Goal: Communication & Community: Answer question/provide support

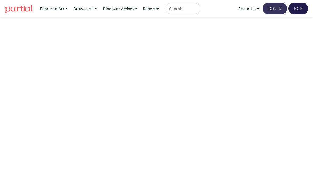
click at [272, 7] on link "Log In" at bounding box center [275, 9] width 25 height 12
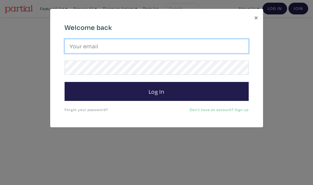
type input "melissa.c.trainor@gmail.com"
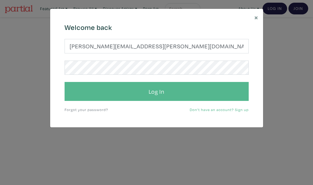
click at [161, 93] on button "Log In" at bounding box center [157, 91] width 184 height 19
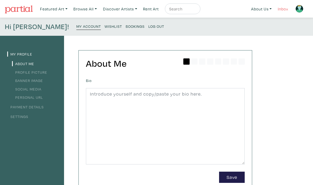
click at [282, 7] on link "Inbox" at bounding box center [283, 8] width 15 height 11
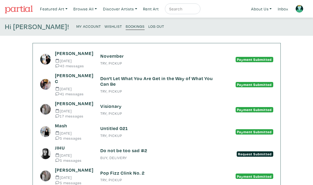
click at [76, 59] on small "Sep 16 2025" at bounding box center [73, 61] width 37 height 4
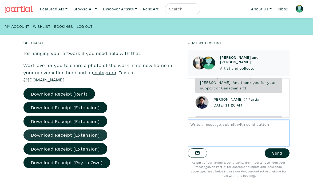
scroll to position [135, 0]
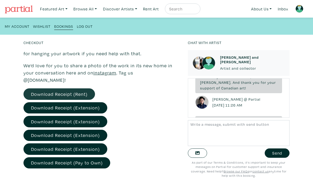
click at [65, 88] on link "Download Receipt (Rent)" at bounding box center [60, 93] width 72 height 11
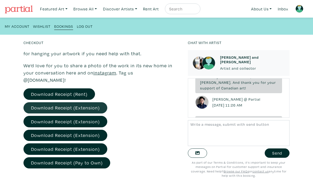
click at [84, 102] on link "Download Receipt (Extension)" at bounding box center [66, 107] width 84 height 11
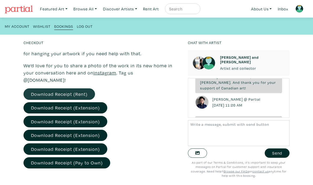
click at [63, 88] on link "Download Receipt (Rent)" at bounding box center [60, 93] width 72 height 11
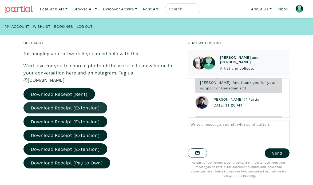
click at [62, 102] on link "Download Receipt (Extension)" at bounding box center [66, 107] width 84 height 11
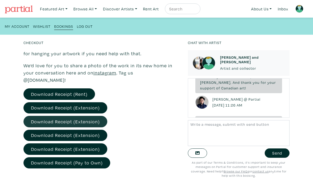
click at [54, 116] on link "Download Receipt (Extension)" at bounding box center [66, 121] width 84 height 11
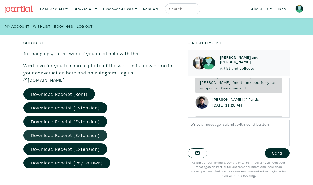
click at [50, 130] on link "Download Receipt (Extension)" at bounding box center [66, 135] width 84 height 11
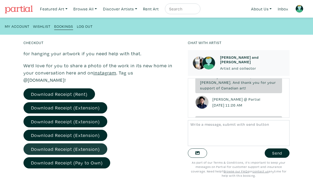
click at [57, 143] on link "Download Receipt (Extension)" at bounding box center [66, 148] width 84 height 11
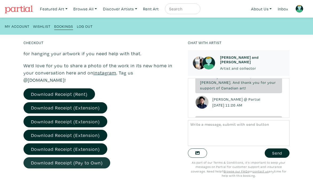
click at [53, 157] on link "Download Receipt (Pay to Own)" at bounding box center [67, 162] width 87 height 11
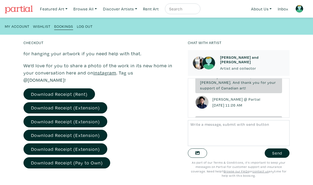
click at [201, 61] on img at bounding box center [199, 62] width 13 height 13
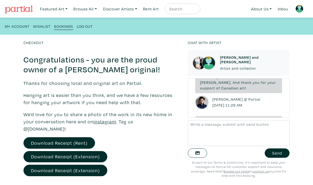
scroll to position [78, 0]
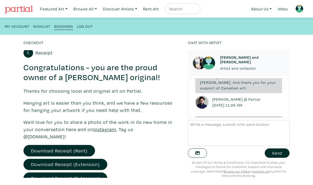
click at [185, 11] on input "text" at bounding box center [182, 9] width 27 height 7
type input "anne marie"
click at [197, 10] on button "submit" at bounding box center [197, 10] width 0 height 0
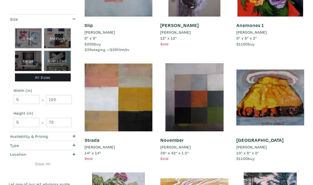
scroll to position [646, 0]
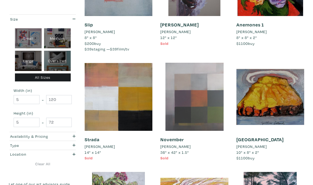
click at [173, 98] on div at bounding box center [195, 97] width 68 height 68
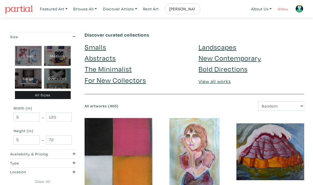
scroll to position [0, 0]
click at [284, 8] on link "Inbox" at bounding box center [283, 8] width 15 height 11
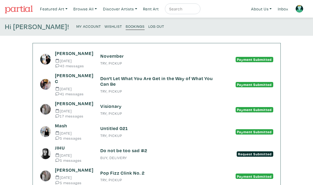
click at [112, 61] on small "TRY, PICKUP" at bounding box center [156, 63] width 113 height 4
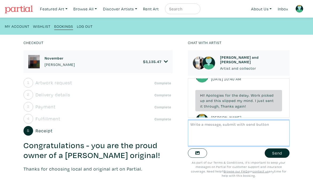
scroll to position [2239, 0]
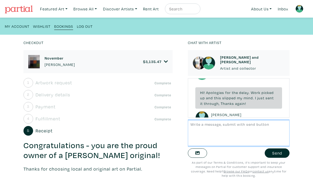
click at [230, 131] on textarea at bounding box center [239, 133] width 102 height 26
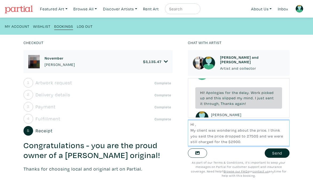
scroll to position [0, 0]
type textarea "HI , My client was wondering about the price. I think you said the price droppe…"
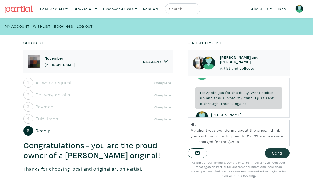
click at [277, 153] on button "Send" at bounding box center [277, 153] width 25 height 9
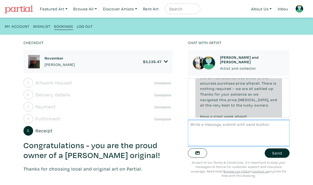
scroll to position [2504, 0]
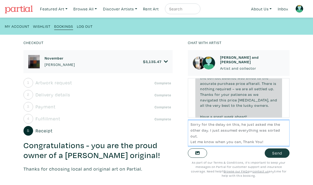
type textarea "Sorry for the delay on this, he just asked me the other day. I just assumed eve…"
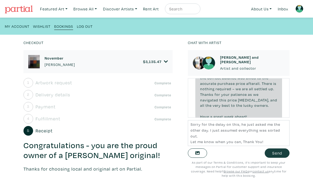
click at [280, 154] on button "Send" at bounding box center [277, 153] width 25 height 9
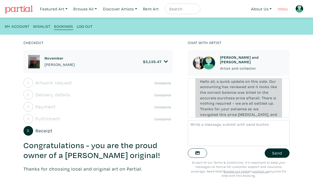
click at [281, 9] on link "Inbox" at bounding box center [283, 8] width 15 height 11
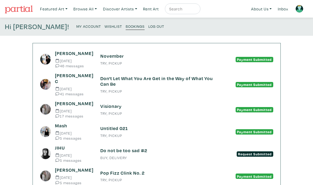
click at [75, 65] on small "46 messages" at bounding box center [73, 66] width 37 height 4
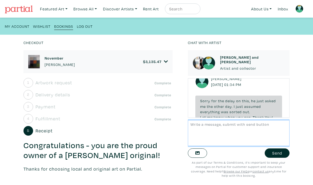
scroll to position [2608, 0]
type textarea "great, thank you -M"
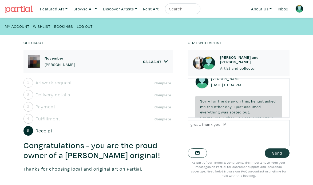
click at [283, 152] on button "Send" at bounding box center [277, 153] width 25 height 9
